Goal: Task Accomplishment & Management: Use online tool/utility

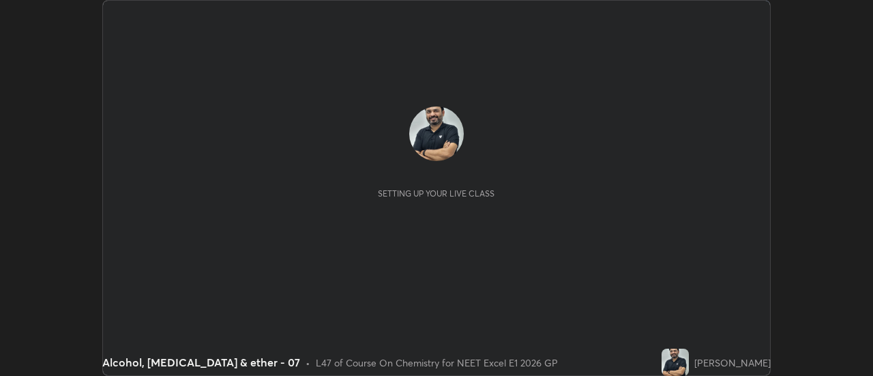
scroll to position [376, 872]
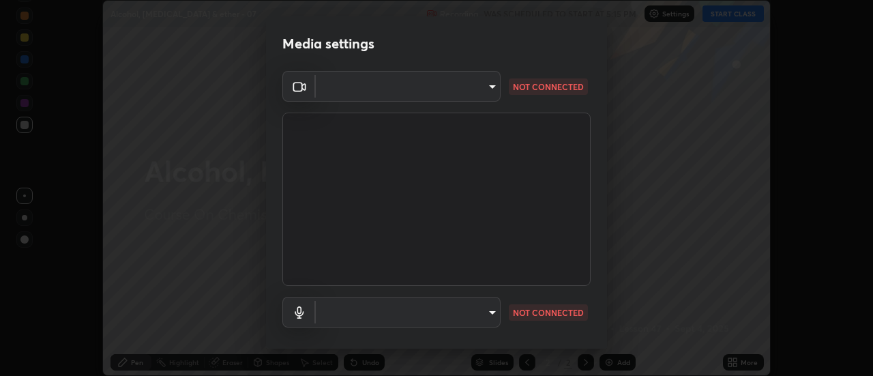
type input "6b20510400c661f13905172a847429c82f5b2d511b6c6cd18f7fa83b3b8a252b"
type input "be24b46b5306dd3cb09223510329f6d8cf999d04b0cadf68124d301f0b41d65b"
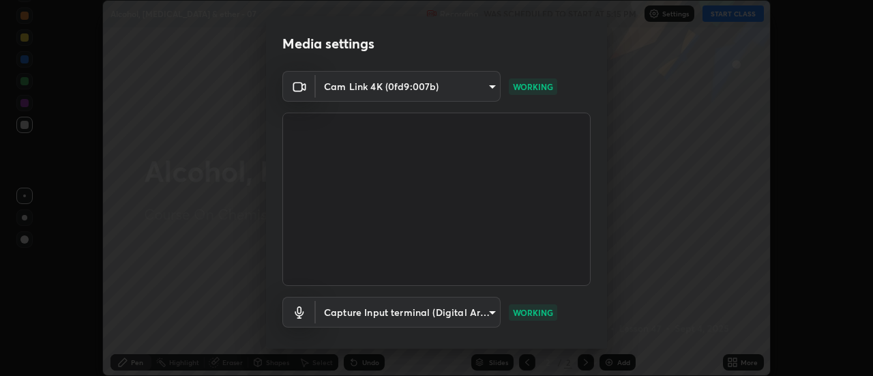
scroll to position [72, 0]
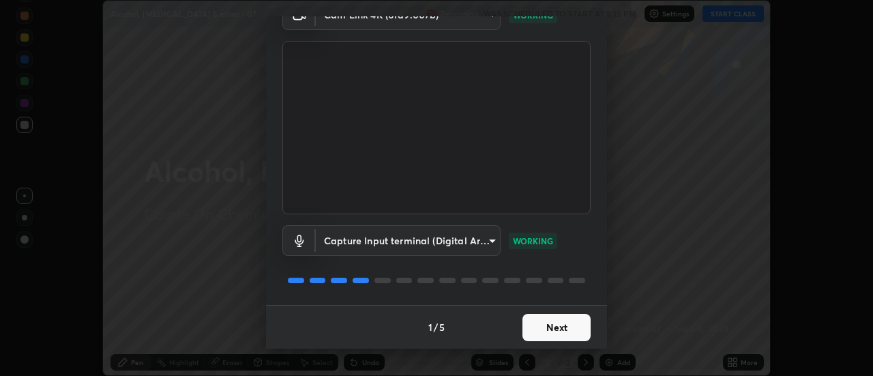
click at [549, 330] on button "Next" at bounding box center [556, 327] width 68 height 27
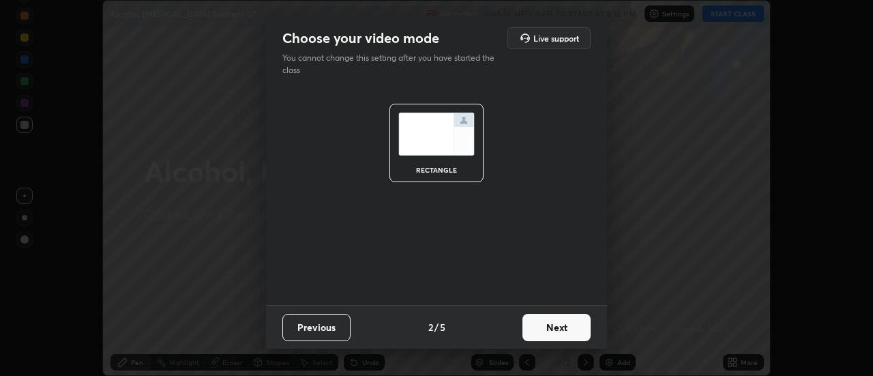
click at [545, 329] on button "Next" at bounding box center [556, 327] width 68 height 27
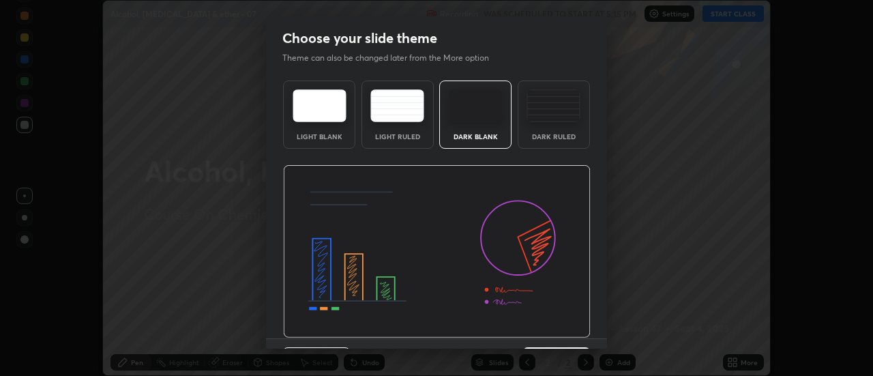
scroll to position [33, 0]
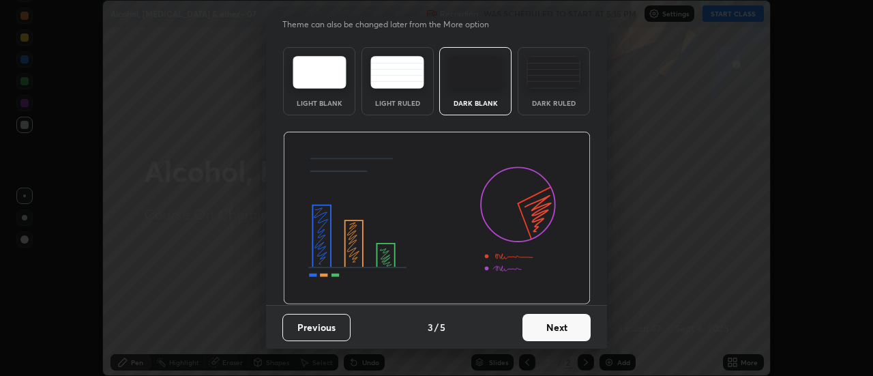
click at [545, 329] on button "Next" at bounding box center [556, 327] width 68 height 27
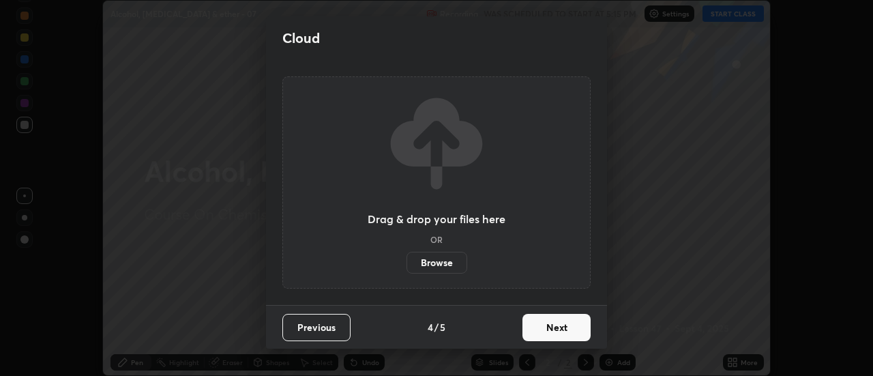
scroll to position [0, 0]
click at [541, 325] on button "Next" at bounding box center [556, 327] width 68 height 27
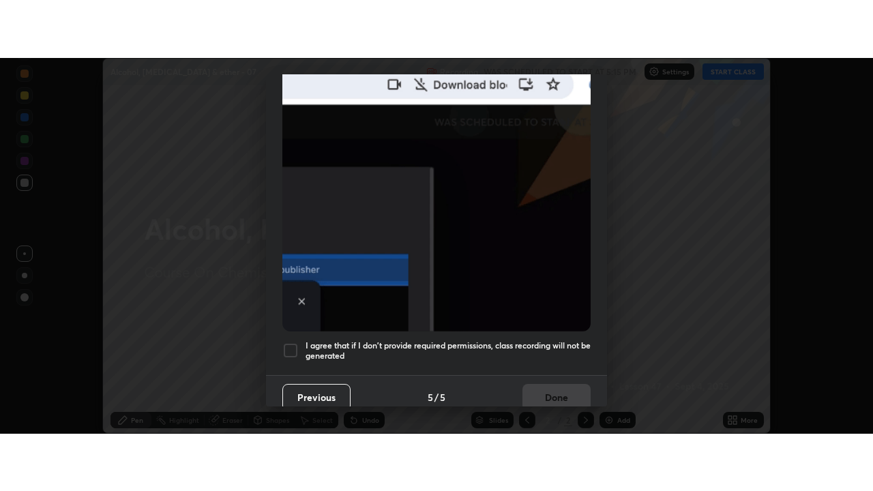
scroll to position [350, 0]
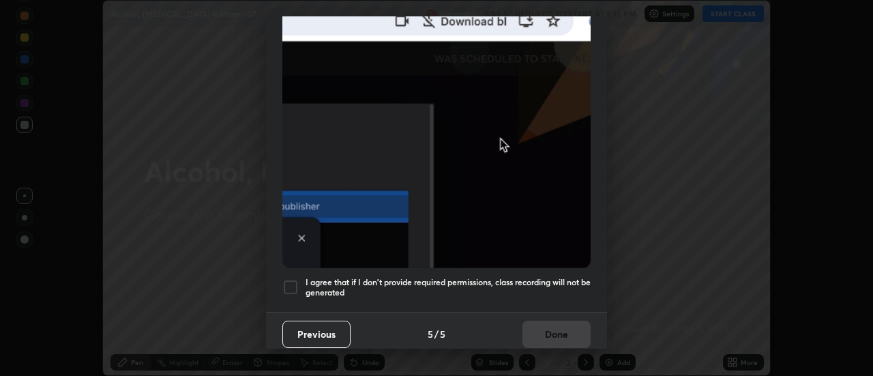
click at [294, 280] on div at bounding box center [290, 287] width 16 height 16
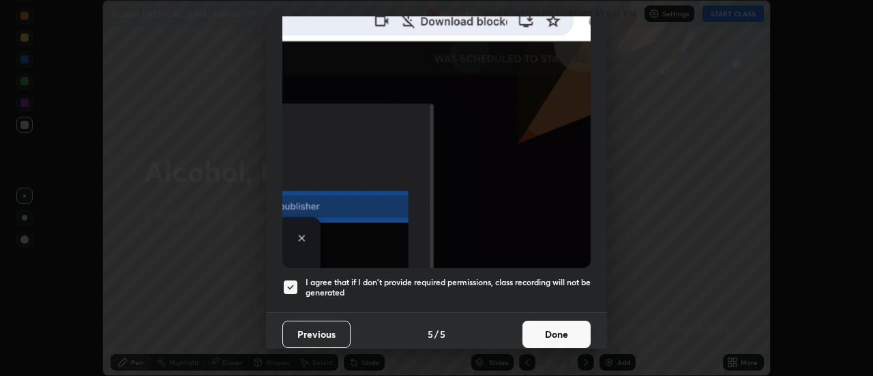
click at [556, 331] on button "Done" at bounding box center [556, 333] width 68 height 27
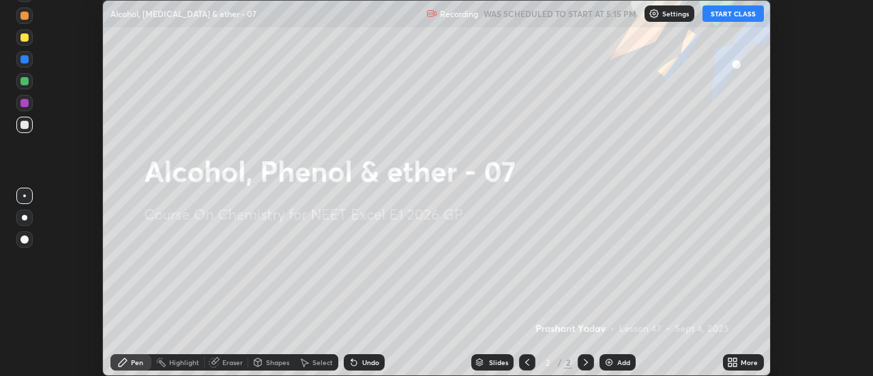
click at [610, 362] on img at bounding box center [608, 362] width 11 height 11
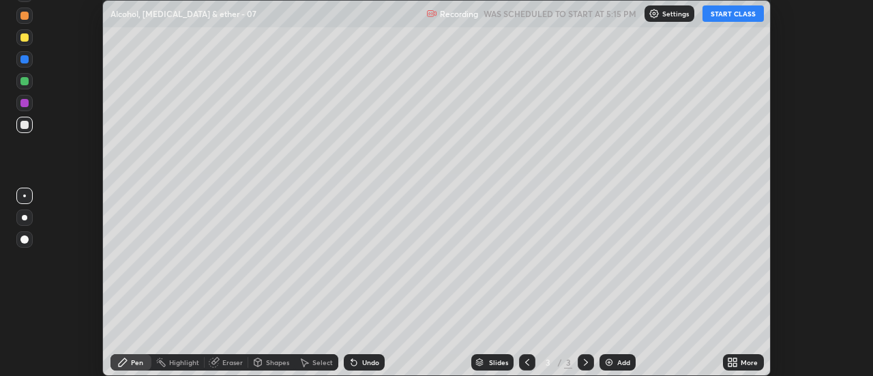
click at [734, 367] on icon at bounding box center [732, 362] width 11 height 11
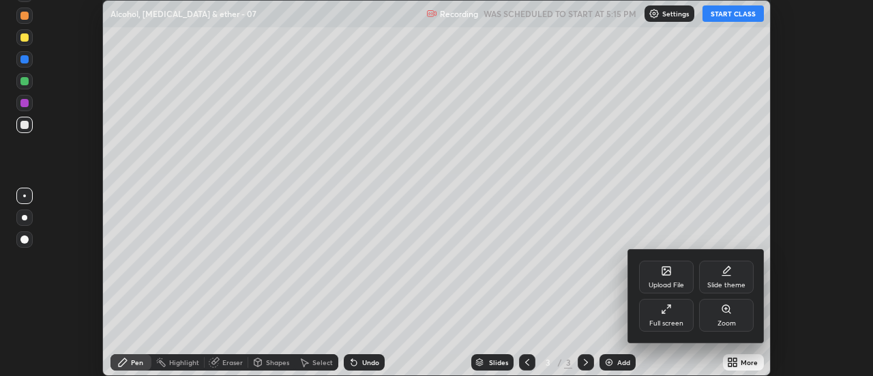
click at [670, 323] on div "Full screen" at bounding box center [666, 323] width 34 height 7
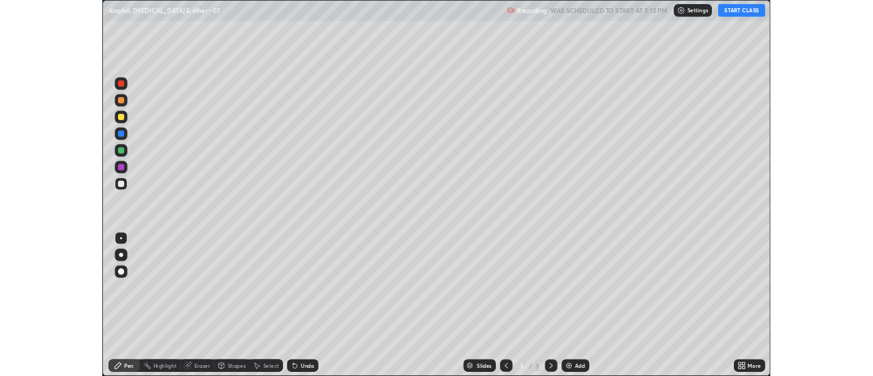
scroll to position [491, 873]
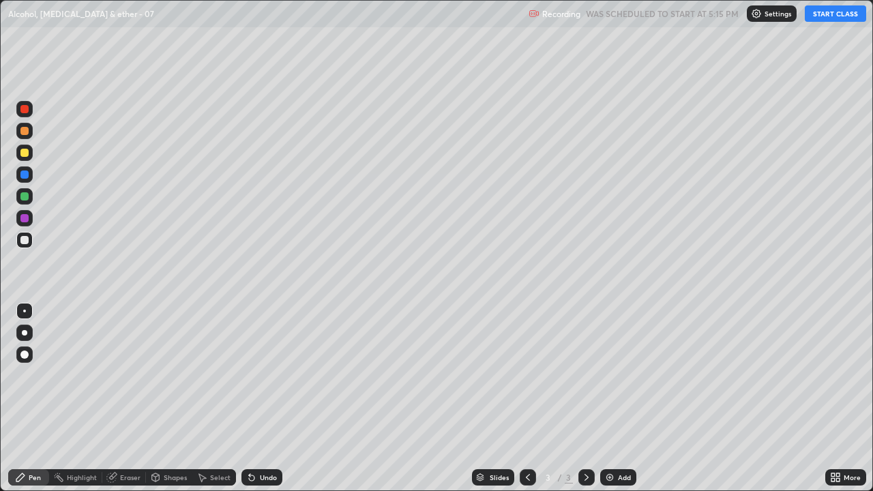
click at [825, 18] on button "START CLASS" at bounding box center [835, 13] width 61 height 16
click at [25, 335] on div at bounding box center [24, 332] width 5 height 5
click at [271, 375] on div "Undo" at bounding box center [268, 477] width 17 height 7
click at [272, 375] on div "Undo" at bounding box center [268, 477] width 17 height 7
click at [271, 375] on div "Undo" at bounding box center [268, 477] width 17 height 7
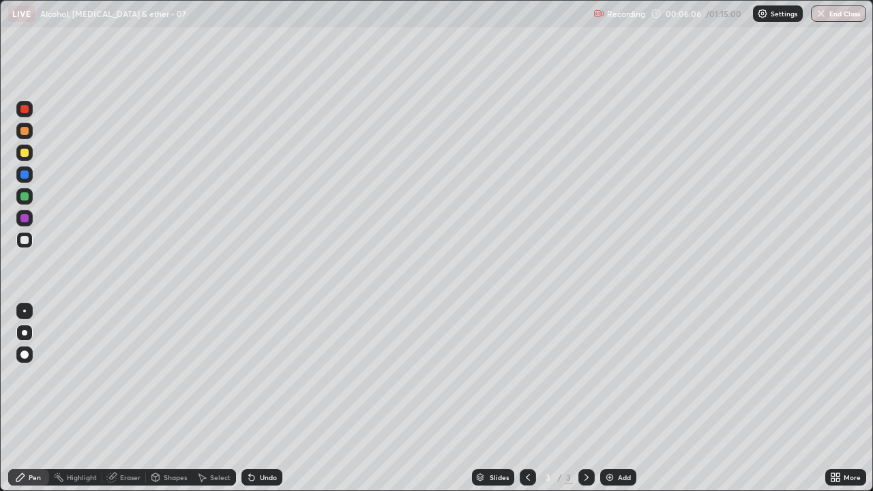
click at [271, 375] on div "Undo" at bounding box center [261, 477] width 41 height 16
click at [275, 375] on div "Undo" at bounding box center [268, 477] width 17 height 7
click at [615, 375] on div "Add" at bounding box center [618, 477] width 36 height 16
click at [258, 375] on div "Undo" at bounding box center [259, 477] width 46 height 27
click at [261, 375] on div "Undo" at bounding box center [259, 477] width 46 height 27
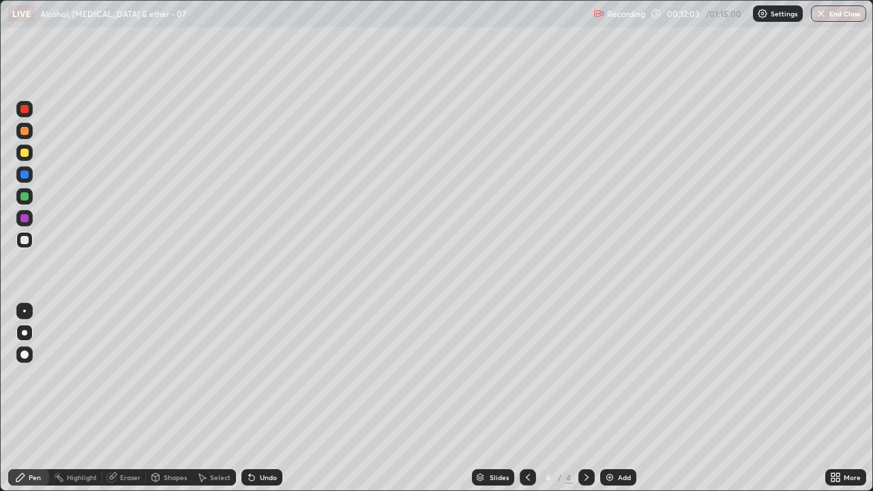
click at [265, 375] on div "Undo" at bounding box center [259, 477] width 46 height 27
click at [267, 375] on div "Undo" at bounding box center [259, 477] width 46 height 27
click at [260, 375] on div "Undo" at bounding box center [268, 477] width 17 height 7
click at [256, 375] on div "Undo" at bounding box center [261, 477] width 41 height 16
click at [610, 375] on img at bounding box center [609, 477] width 11 height 11
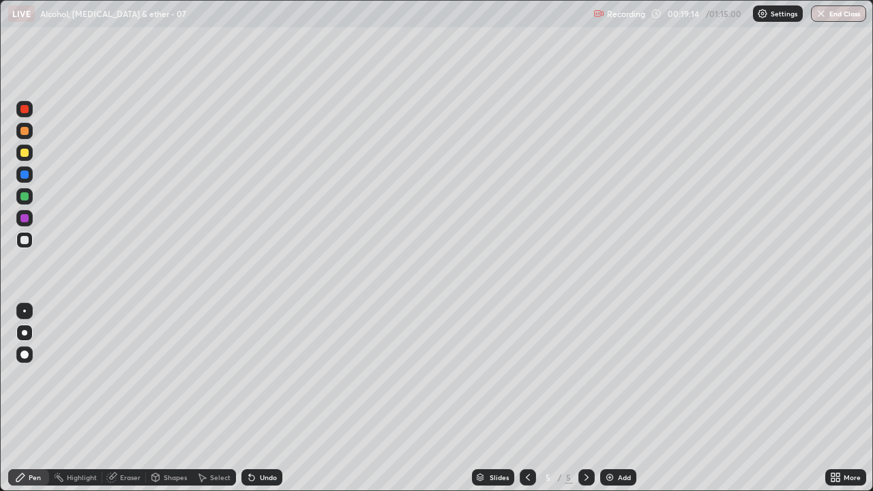
click at [618, 375] on div "Add" at bounding box center [624, 477] width 13 height 7
click at [123, 375] on div "Eraser" at bounding box center [130, 477] width 20 height 7
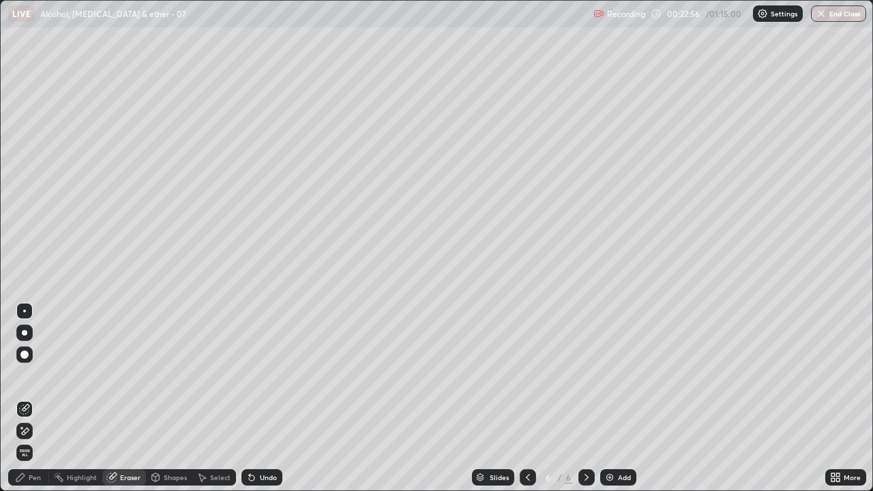
click at [129, 375] on div "Eraser" at bounding box center [124, 477] width 44 height 27
click at [35, 375] on div "Pen" at bounding box center [35, 477] width 12 height 7
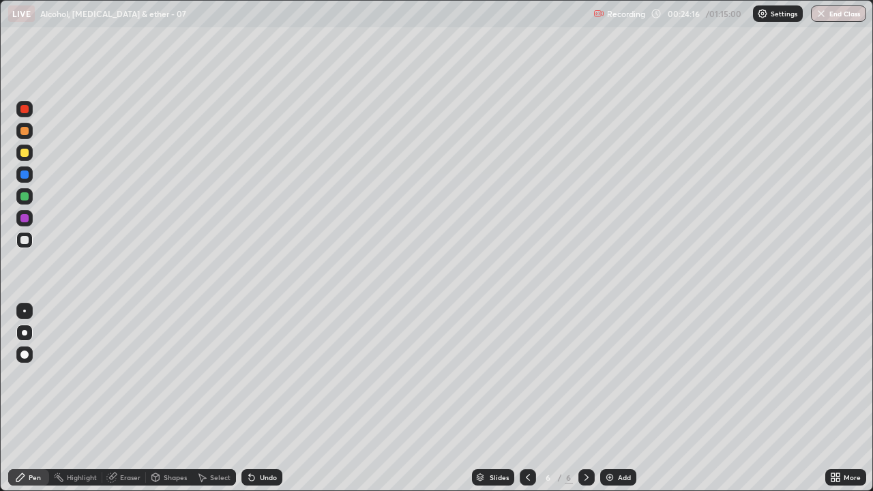
click at [609, 375] on img at bounding box center [609, 477] width 11 height 11
click at [614, 375] on div "Add" at bounding box center [618, 477] width 36 height 16
click at [130, 375] on div "Eraser" at bounding box center [130, 477] width 20 height 7
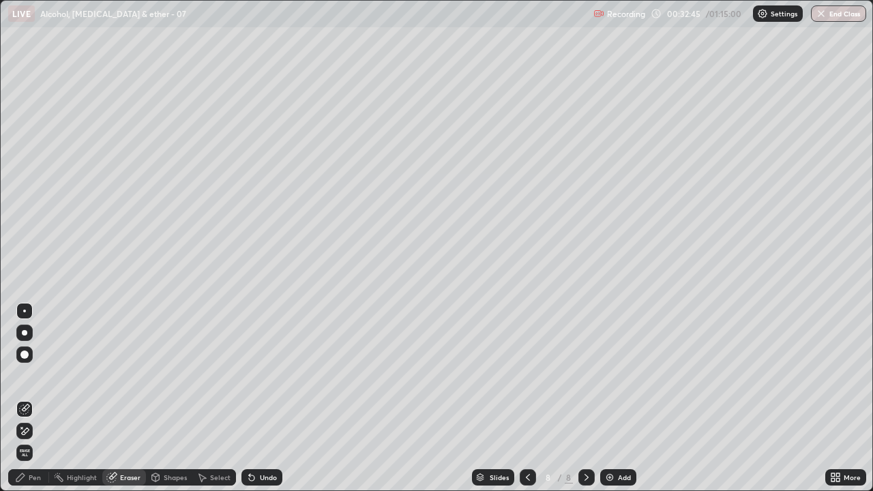
click at [44, 375] on div "Pen" at bounding box center [28, 477] width 41 height 16
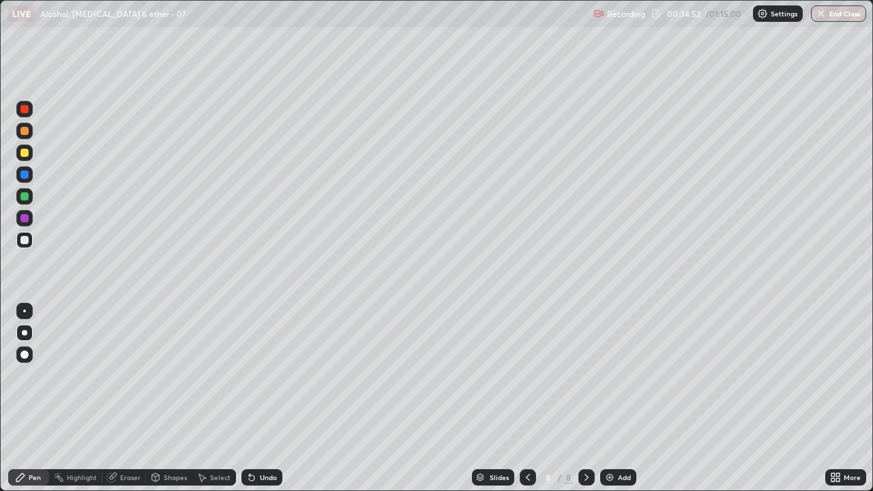
click at [252, 375] on icon at bounding box center [251, 477] width 5 height 5
click at [124, 375] on div "Eraser" at bounding box center [124, 477] width 44 height 16
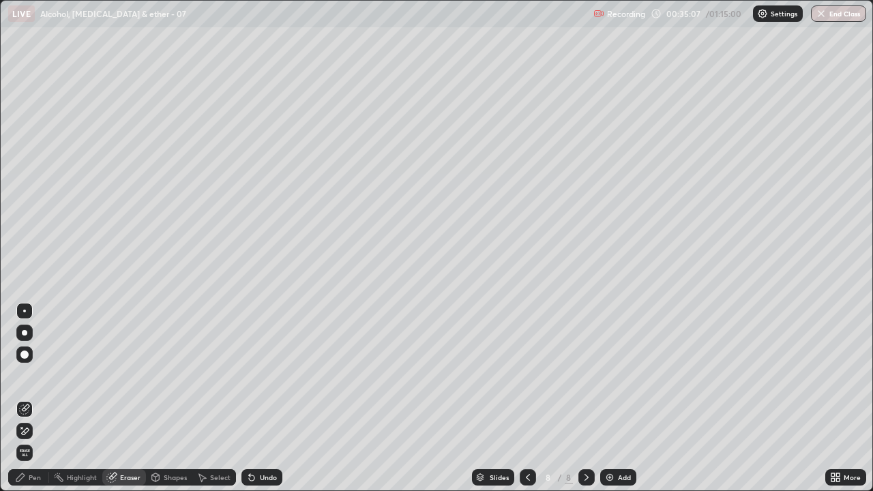
click at [42, 375] on div "Pen" at bounding box center [28, 477] width 41 height 16
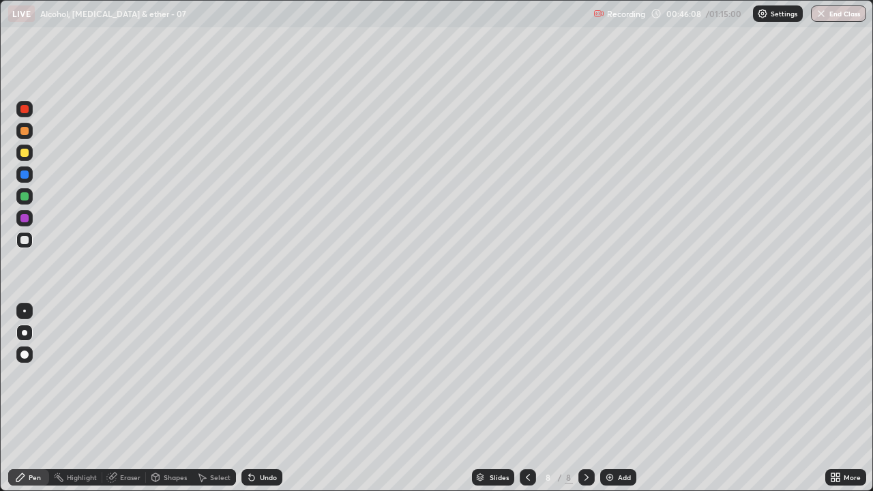
click at [607, 375] on img at bounding box center [609, 477] width 11 height 11
click at [21, 151] on div at bounding box center [24, 153] width 8 height 8
click at [608, 375] on div "Add" at bounding box center [618, 477] width 36 height 16
click at [22, 239] on div at bounding box center [24, 240] width 8 height 8
click at [612, 375] on img at bounding box center [609, 477] width 11 height 11
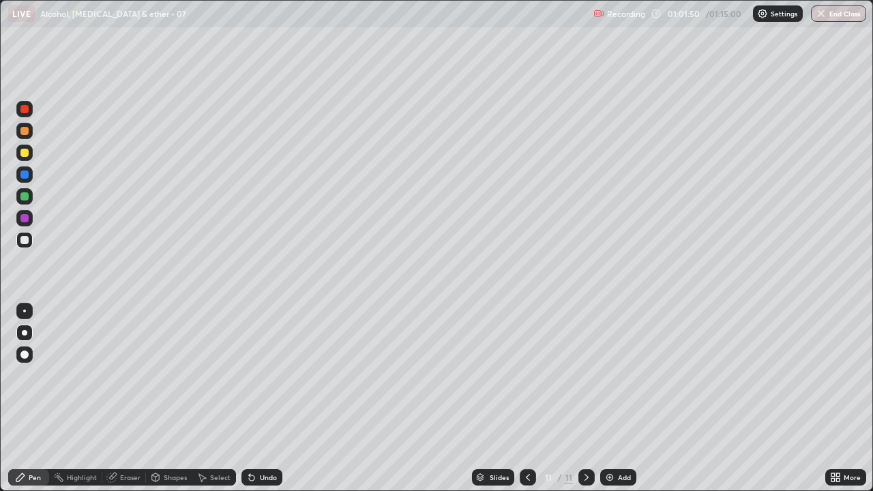
click at [273, 375] on div "Undo" at bounding box center [268, 477] width 17 height 7
click at [274, 375] on div "Undo" at bounding box center [268, 477] width 17 height 7
click at [272, 375] on div "Undo" at bounding box center [268, 477] width 17 height 7
click at [267, 375] on div "Undo" at bounding box center [268, 477] width 17 height 7
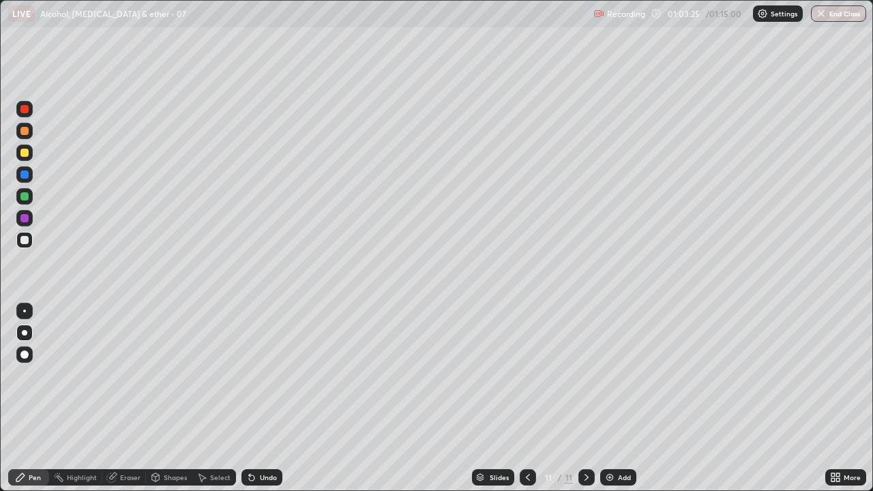
click at [26, 153] on div at bounding box center [24, 153] width 8 height 8
click at [526, 375] on icon at bounding box center [527, 477] width 11 height 11
click at [584, 375] on icon at bounding box center [586, 477] width 4 height 7
click at [28, 241] on div at bounding box center [24, 240] width 8 height 8
click at [254, 375] on icon at bounding box center [251, 477] width 11 height 11
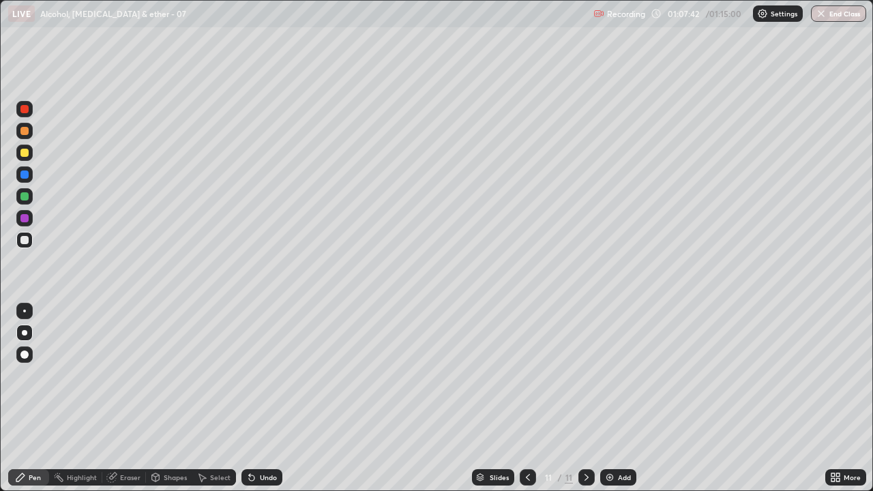
click at [527, 375] on icon at bounding box center [527, 477] width 11 height 11
click at [835, 13] on button "End Class" at bounding box center [839, 13] width 54 height 16
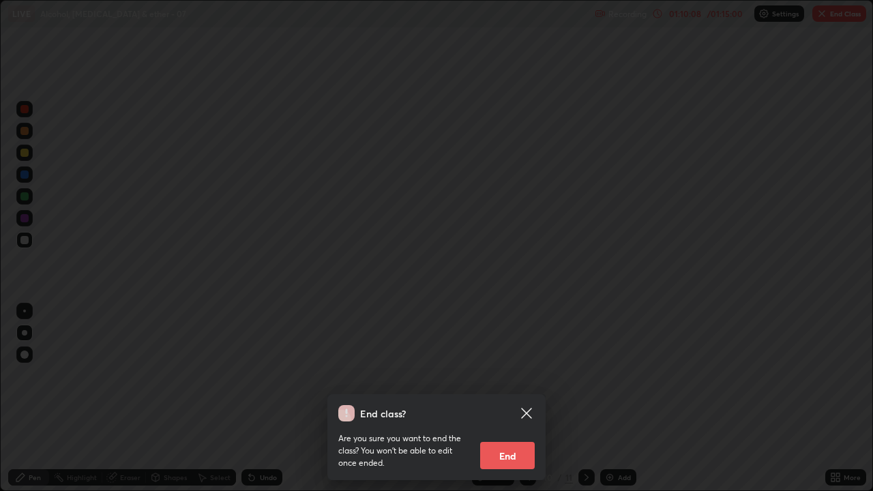
click at [513, 375] on button "End" at bounding box center [507, 455] width 55 height 27
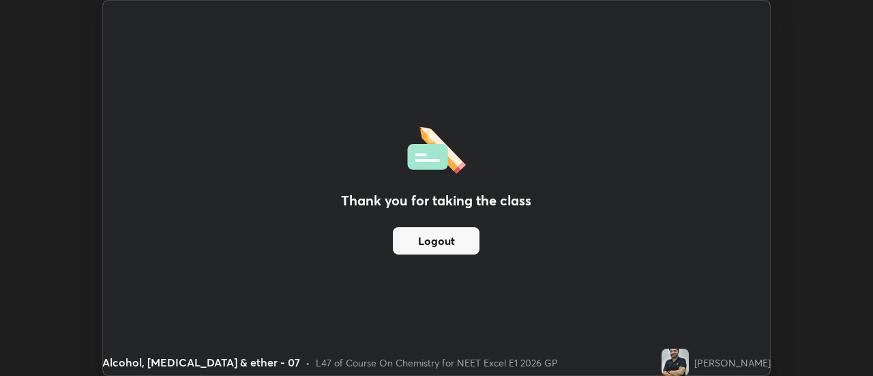
scroll to position [67811, 67314]
